Goal: Find specific page/section: Find specific page/section

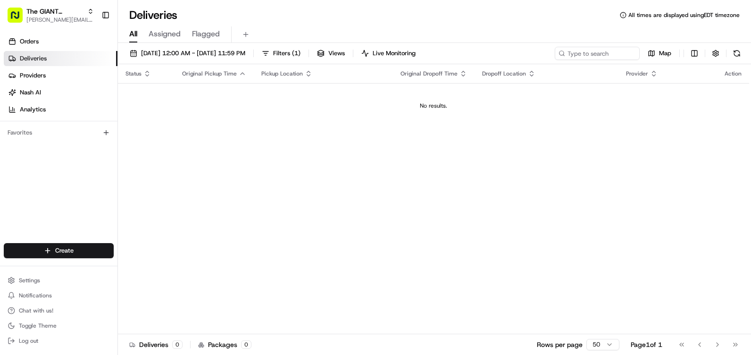
click at [744, 56] on div "08/19/2025 12:00 AM - 08/19/2025 11:59 PM Filters ( 1 ) Views Live Monitoring M…" at bounding box center [434, 55] width 633 height 17
click at [740, 56] on button at bounding box center [736, 53] width 13 height 13
click at [732, 50] on button at bounding box center [736, 53] width 13 height 13
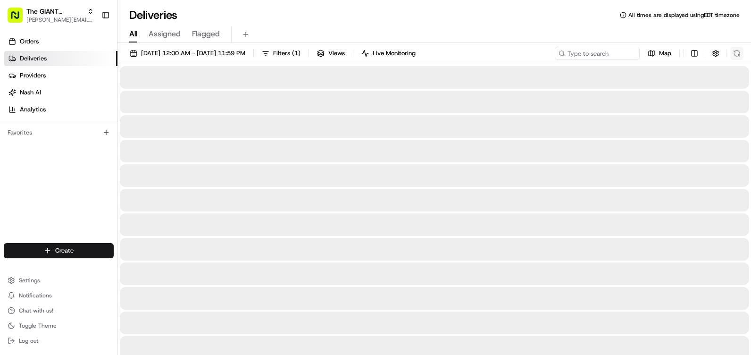
click at [732, 50] on div "Map" at bounding box center [649, 53] width 189 height 13
click at [732, 50] on button at bounding box center [736, 53] width 13 height 13
